Goal: Check status: Check status

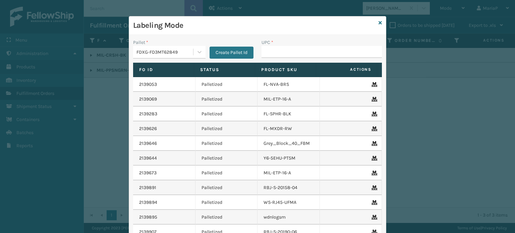
click at [177, 54] on div "FDXG-FD3MT62849" at bounding box center [164, 52] width 57 height 7
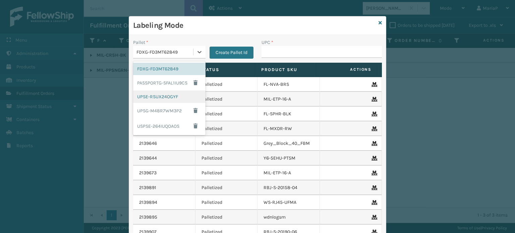
click at [163, 100] on div "UPSE-RSUX24OGYF" at bounding box center [169, 97] width 72 height 12
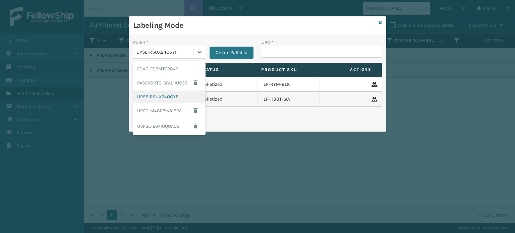
drag, startPoint x: 195, startPoint y: 51, endPoint x: 190, endPoint y: 99, distance: 48.2
click at [195, 51] on div at bounding box center [199, 52] width 12 height 12
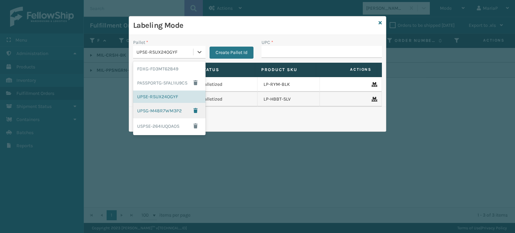
click at [157, 110] on div "UPSG-M48R7WM3P2" at bounding box center [169, 110] width 72 height 15
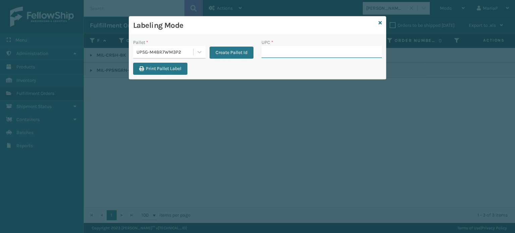
click at [287, 49] on input "UPC *" at bounding box center [321, 52] width 120 height 12
type input "8100909"
type input "LP-HYDLFPLS-GRPT"
type input "LP-HYDLFCHG-FOG"
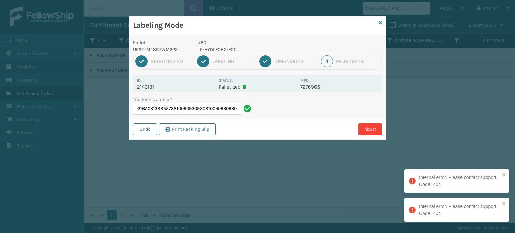
type input "1Z59316A0313885573810090930930810090930930810090930930"
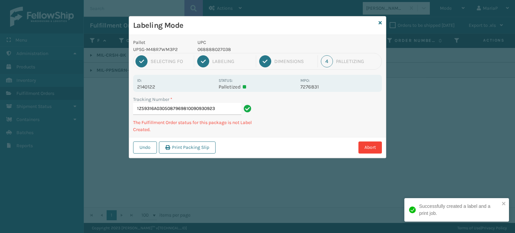
type input "1Z59316A0305087969810090930923"
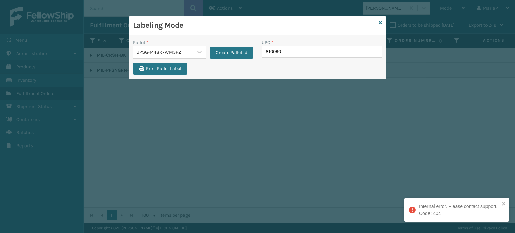
type input "8100909"
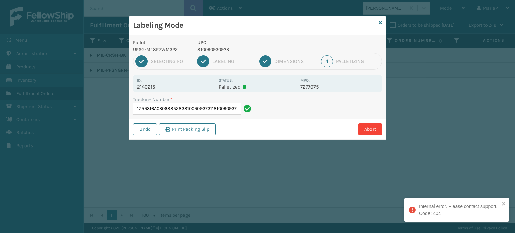
type input "1Z59316A0306885283810090937311810090937311"
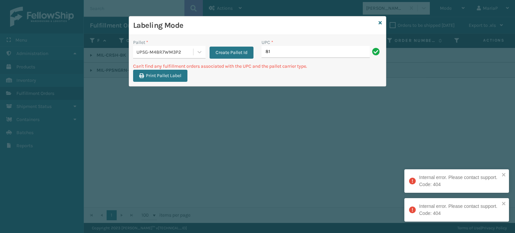
type input "8"
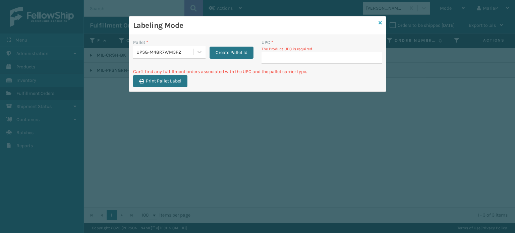
click at [379, 23] on icon at bounding box center [379, 22] width 3 height 5
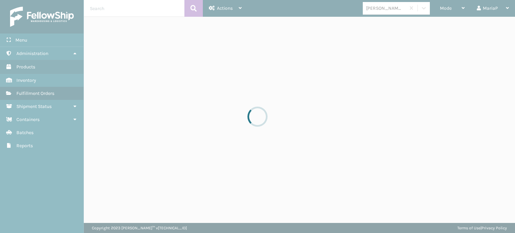
click at [384, 11] on div at bounding box center [257, 116] width 515 height 233
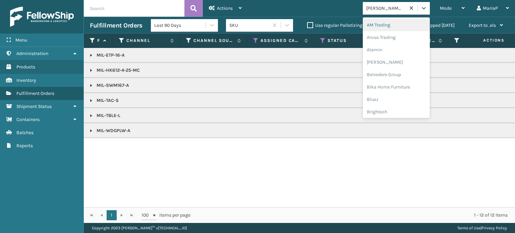
click at [384, 11] on div "[PERSON_NAME] Brands" at bounding box center [386, 8] width 40 height 7
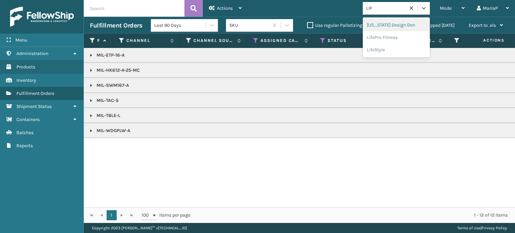
type input "LIFE"
click at [397, 26] on div "LifePro Fitness" at bounding box center [396, 25] width 67 height 12
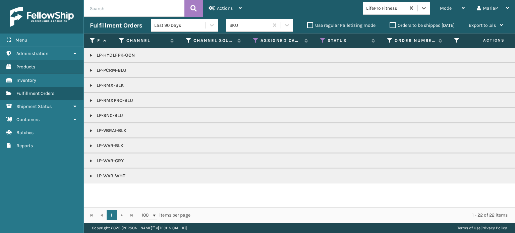
click at [91, 70] on link at bounding box center [91, 70] width 5 height 5
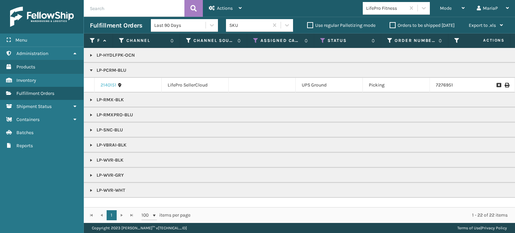
click at [110, 84] on link "2140151" at bounding box center [109, 85] width 16 height 7
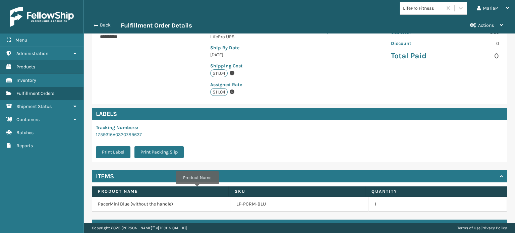
scroll to position [152, 0]
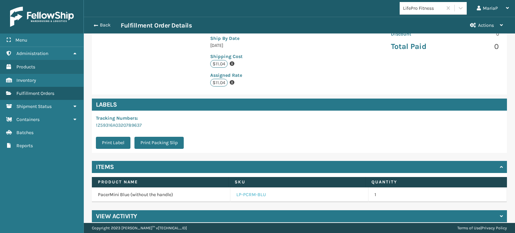
click at [256, 191] on link "LP-PCRM-BLU" at bounding box center [251, 194] width 30 height 7
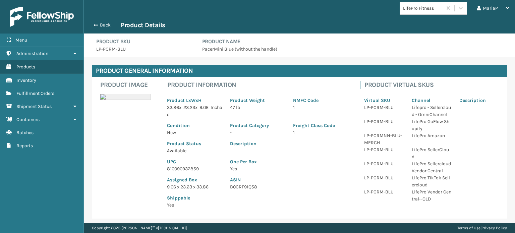
click at [191, 166] on p "810090932859" at bounding box center [194, 168] width 55 height 7
copy p "810090932859"
click at [96, 22] on div "Back Product Details" at bounding box center [299, 25] width 419 height 8
click at [96, 23] on span "button" at bounding box center [95, 25] width 4 height 5
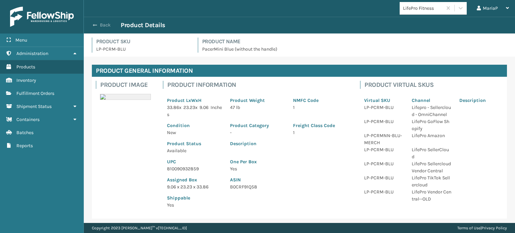
click at [96, 23] on span "button" at bounding box center [95, 25] width 4 height 5
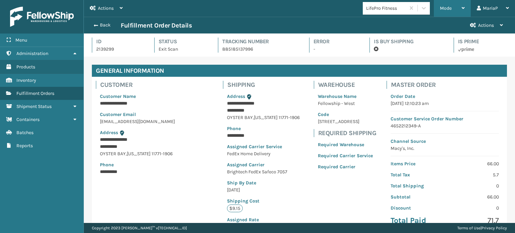
scroll to position [16, 431]
click at [447, 6] on div "Mode" at bounding box center [452, 8] width 25 height 17
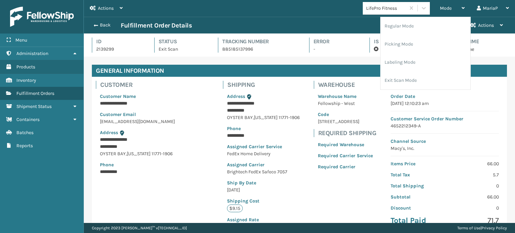
drag, startPoint x: 416, startPoint y: 60, endPoint x: 217, endPoint y: 30, distance: 201.8
click at [416, 60] on li "Labeling Mode" at bounding box center [426, 62] width 90 height 18
